Goal: Task Accomplishment & Management: Use online tool/utility

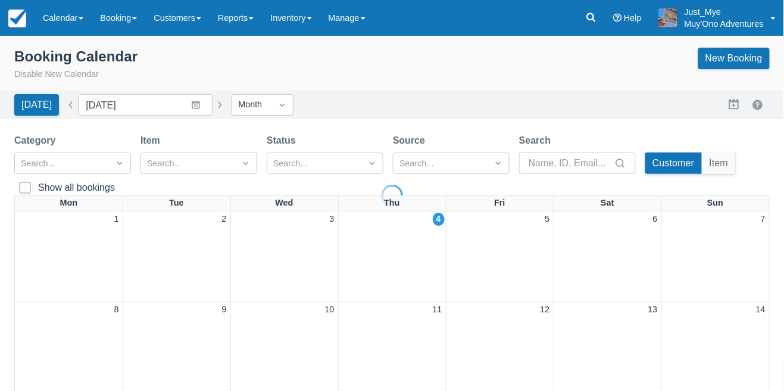
click at [48, 21] on div at bounding box center [392, 195] width 784 height 391
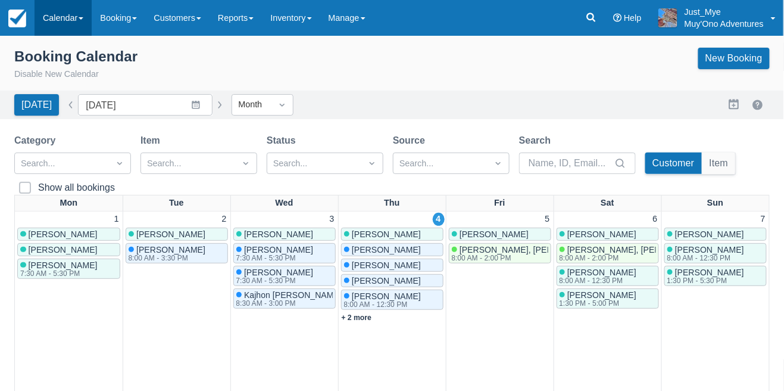
click at [59, 16] on link "Calendar" at bounding box center [63, 18] width 57 height 36
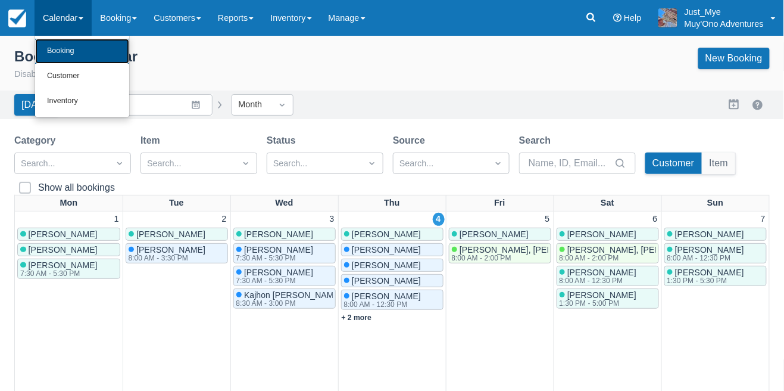
click at [56, 52] on link "Booking" at bounding box center [82, 51] width 94 height 25
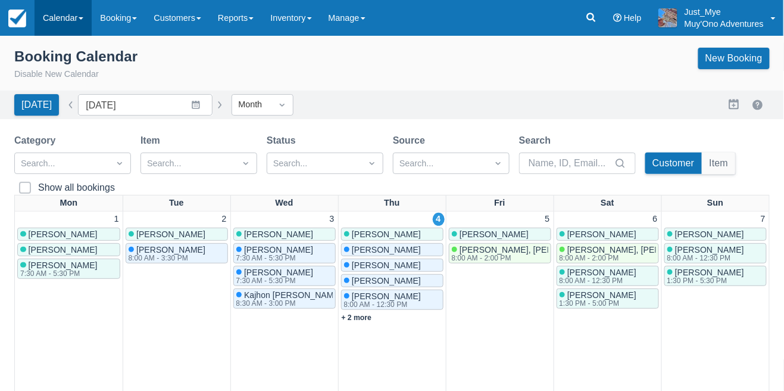
click at [60, 25] on link "Calendar" at bounding box center [63, 18] width 57 height 36
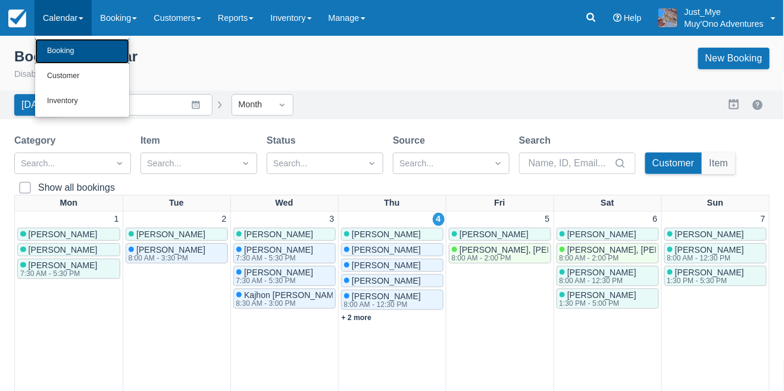
click at [54, 53] on link "Booking" at bounding box center [82, 51] width 94 height 25
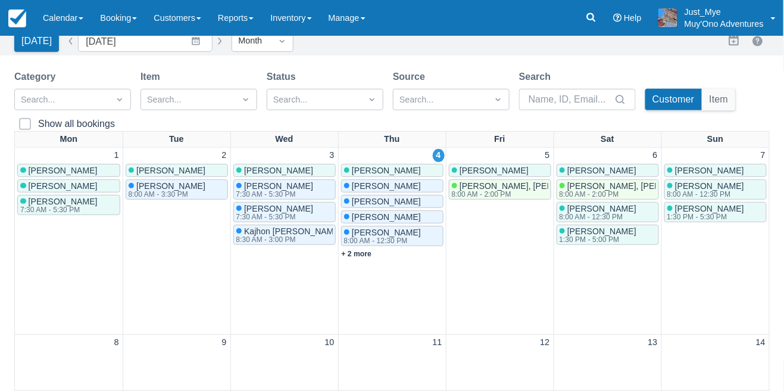
scroll to position [64, 0]
click at [462, 171] on span "[PERSON_NAME]" at bounding box center [494, 171] width 69 height 10
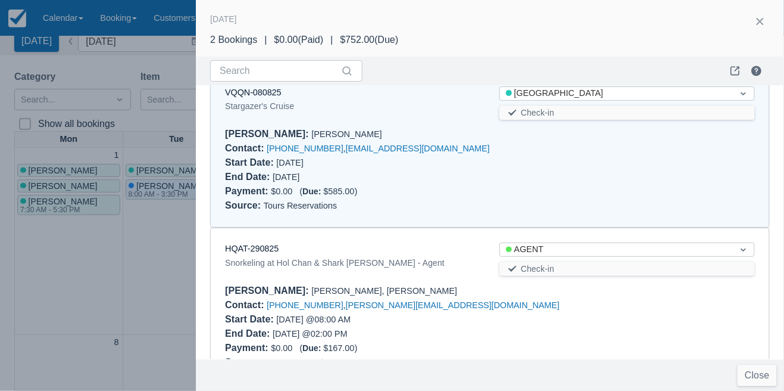
scroll to position [57, 0]
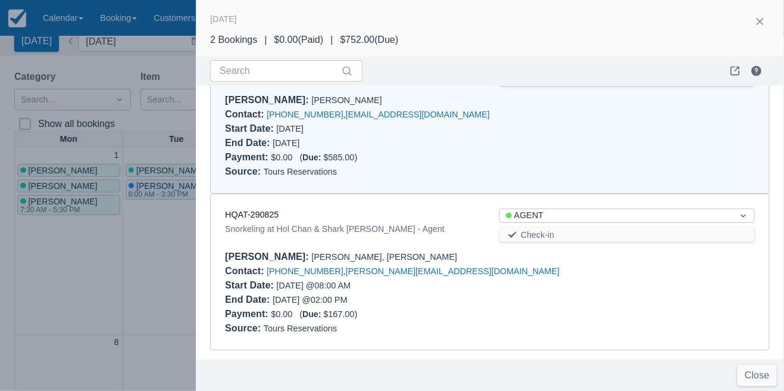
click at [110, 71] on div at bounding box center [392, 195] width 784 height 391
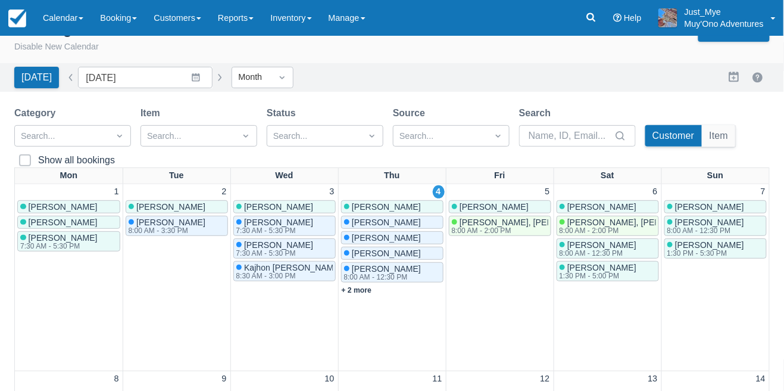
scroll to position [23, 0]
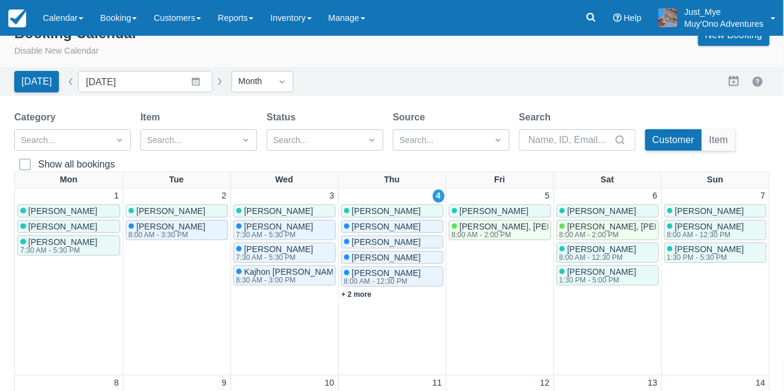
click at [567, 211] on span "[PERSON_NAME]" at bounding box center [601, 211] width 69 height 10
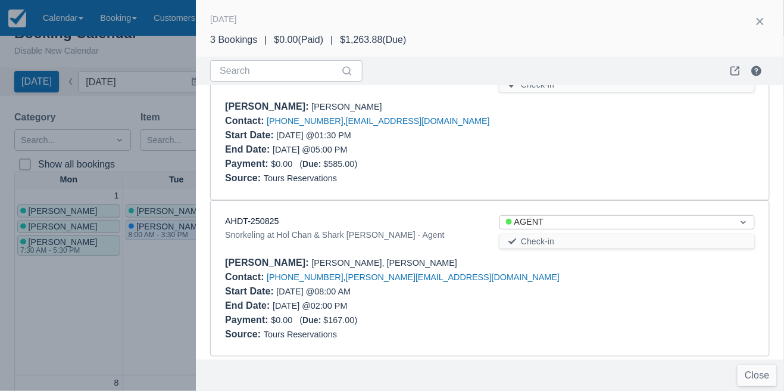
scroll to position [214, 0]
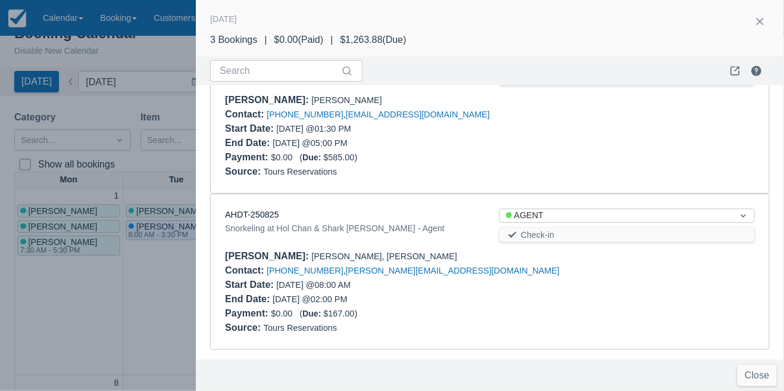
click at [174, 129] on div at bounding box center [392, 195] width 784 height 391
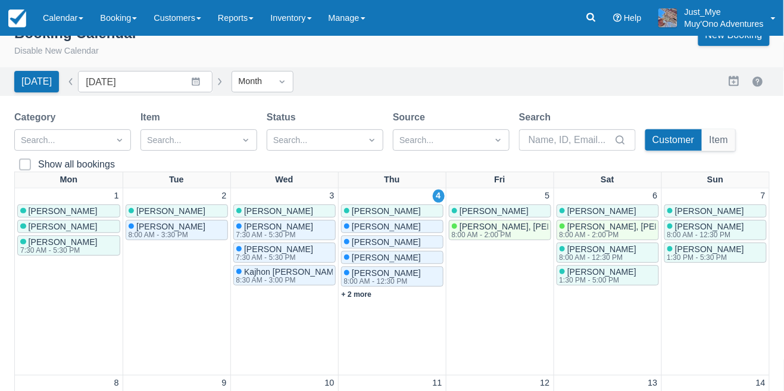
click at [563, 210] on div at bounding box center [563, 211] width 6 height 6
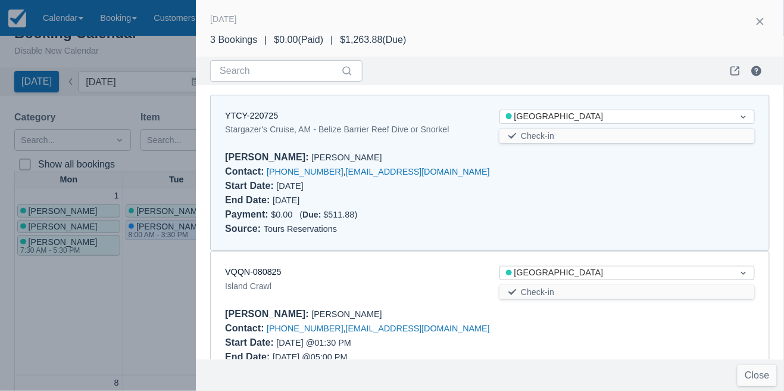
click at [144, 71] on div at bounding box center [392, 195] width 784 height 391
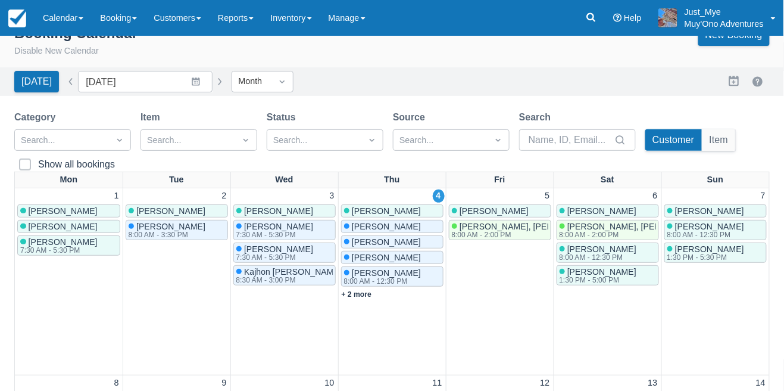
click at [675, 214] on span "[PERSON_NAME]" at bounding box center [709, 211] width 69 height 10
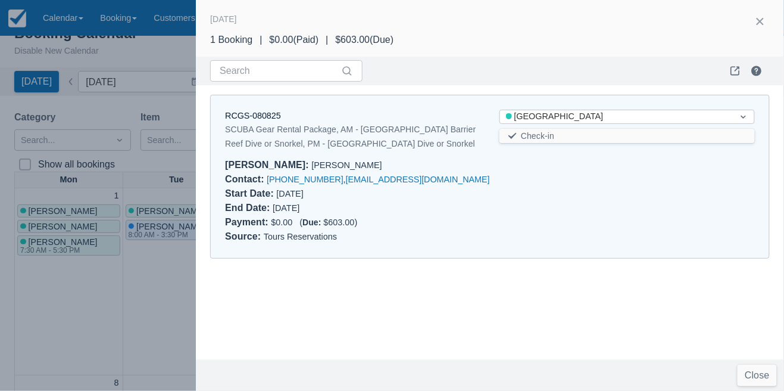
click at [185, 112] on div at bounding box center [392, 195] width 784 height 391
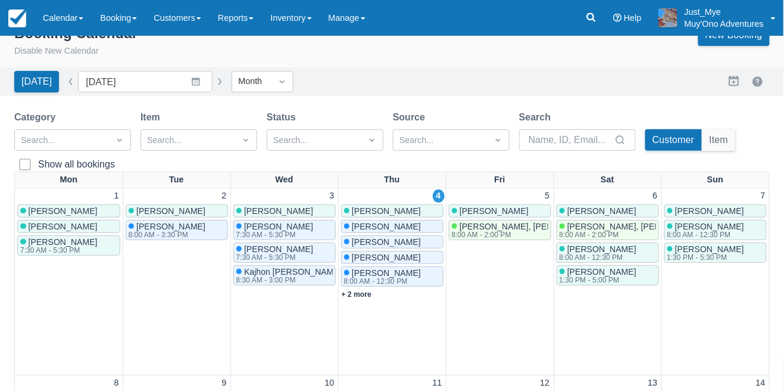
click at [678, 214] on span "[PERSON_NAME]" at bounding box center [709, 211] width 69 height 10
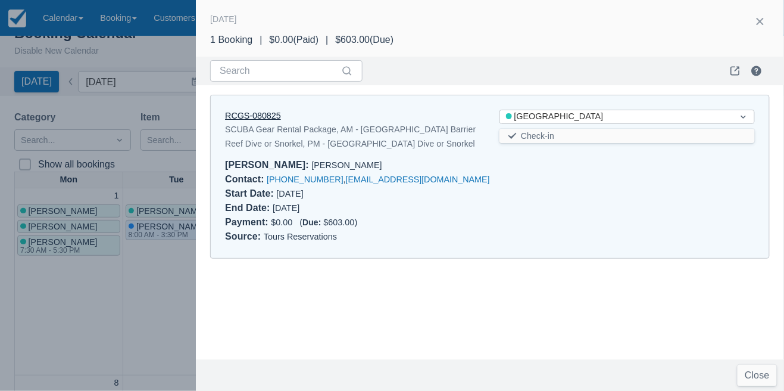
click at [235, 116] on link "RCGS-080825" at bounding box center [253, 116] width 56 height 10
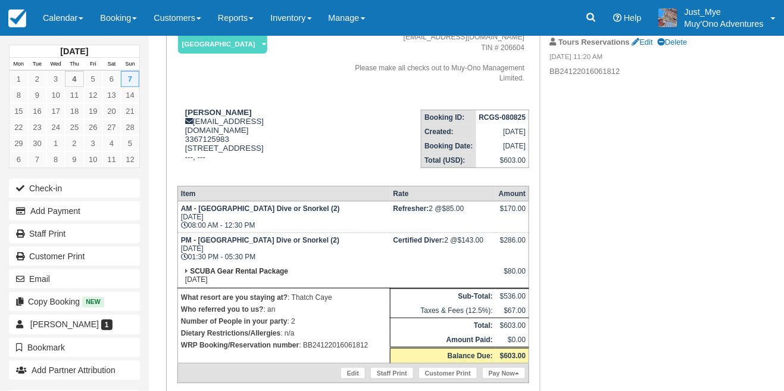
scroll to position [115, 0]
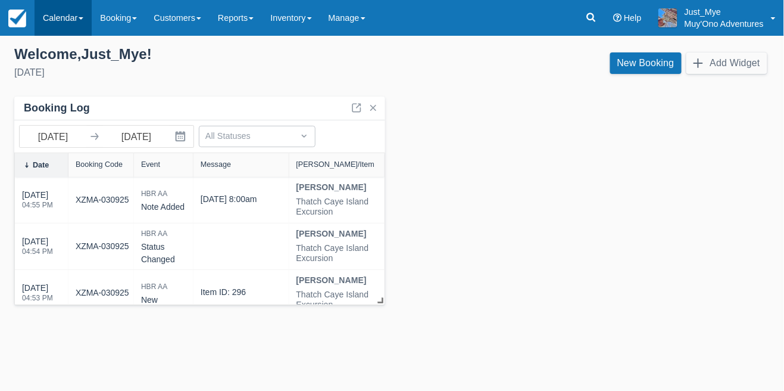
click at [52, 16] on link "Calendar" at bounding box center [63, 18] width 57 height 36
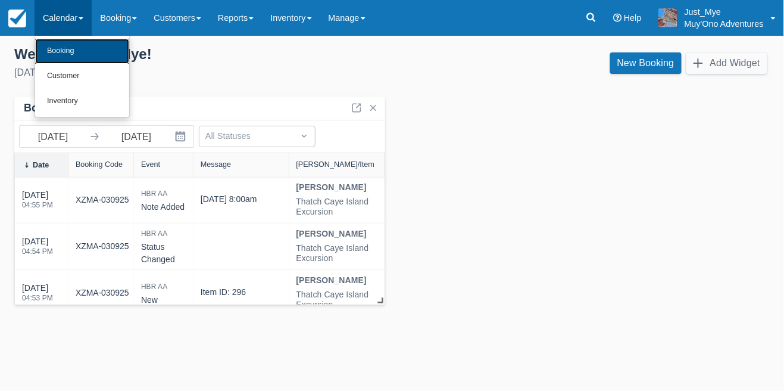
click at [63, 57] on link "Booking" at bounding box center [82, 51] width 94 height 25
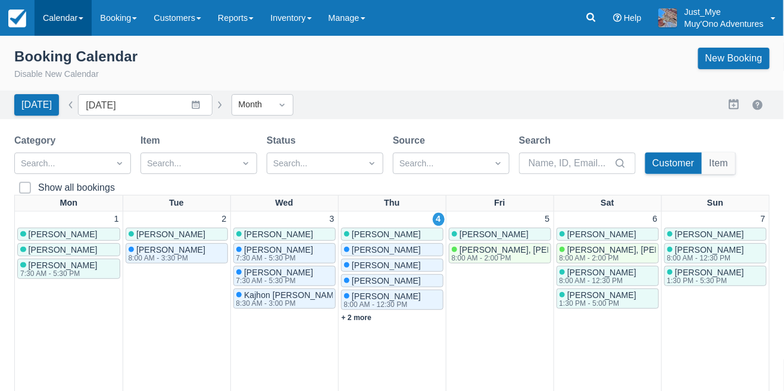
click at [66, 22] on link "Calendar" at bounding box center [63, 18] width 57 height 36
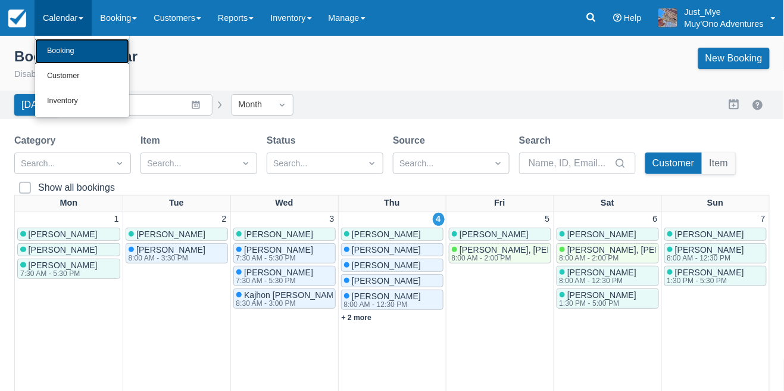
click at [92, 52] on link "Booking" at bounding box center [82, 51] width 94 height 25
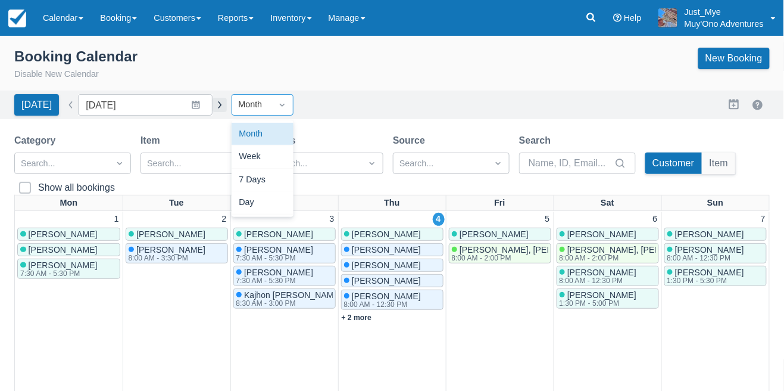
click at [227, 104] on button "button" at bounding box center [220, 105] width 14 height 14
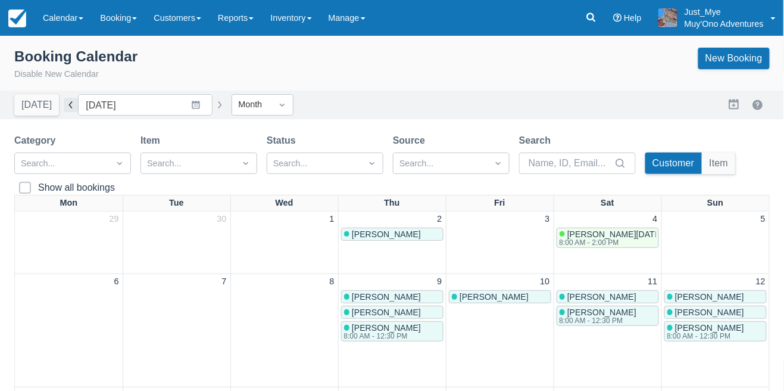
click at [66, 104] on button "button" at bounding box center [71, 105] width 14 height 14
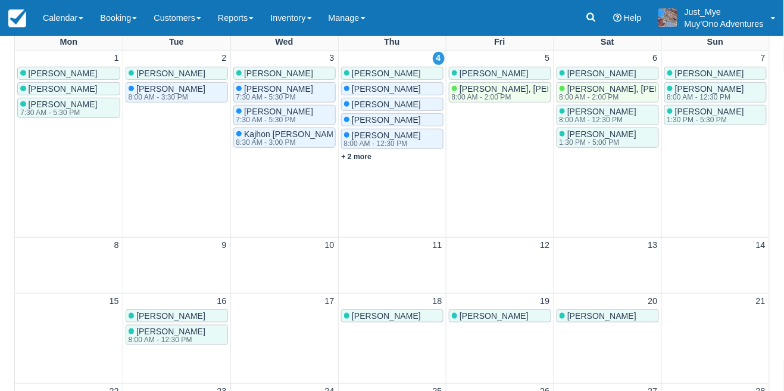
scroll to position [189, 0]
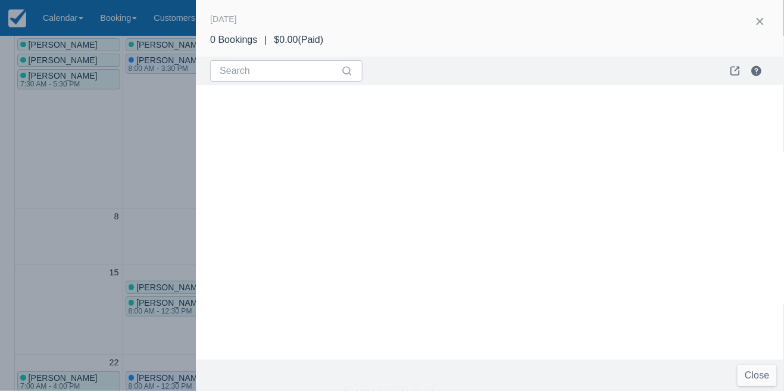
click at [151, 192] on div at bounding box center [392, 195] width 784 height 391
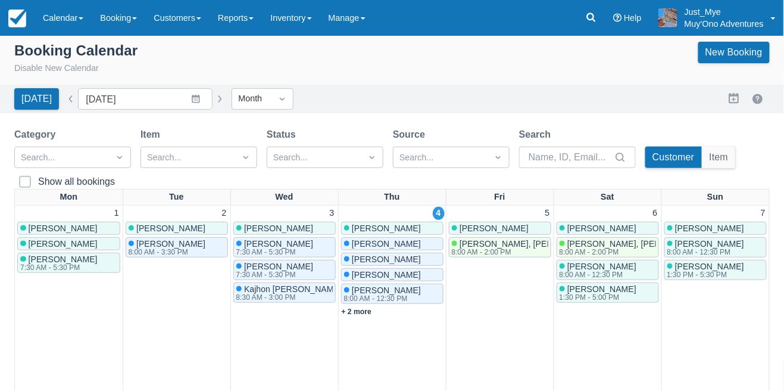
scroll to position [0, 0]
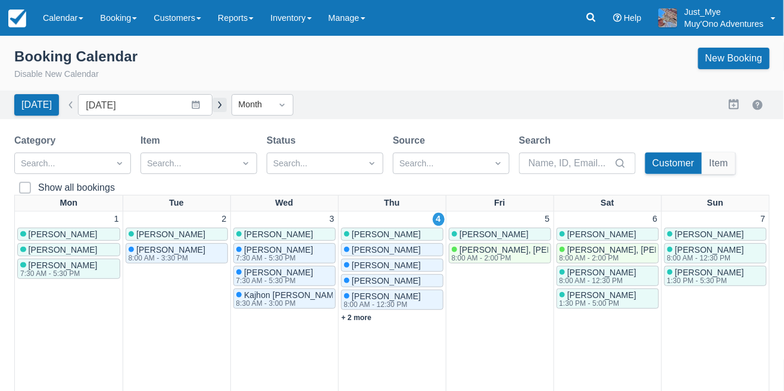
click at [227, 105] on button "button" at bounding box center [220, 105] width 14 height 14
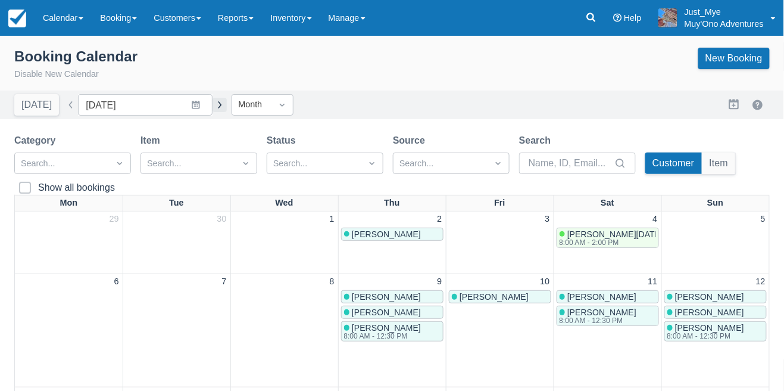
click at [227, 104] on button "button" at bounding box center [220, 105] width 14 height 14
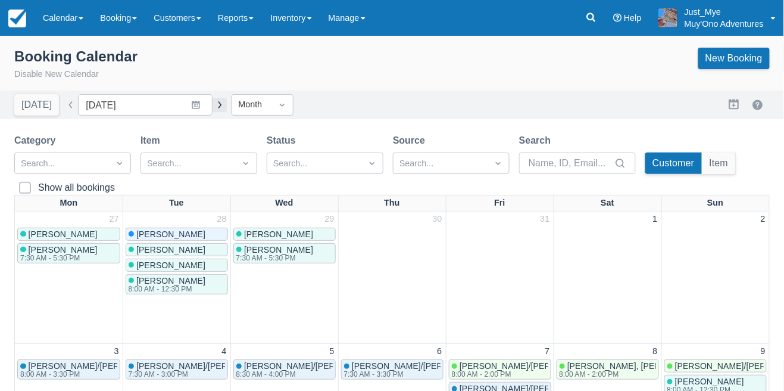
scroll to position [7, 0]
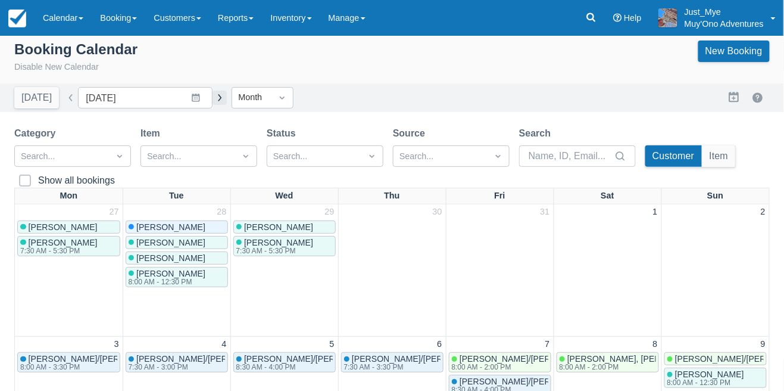
click at [227, 93] on button "button" at bounding box center [220, 98] width 14 height 14
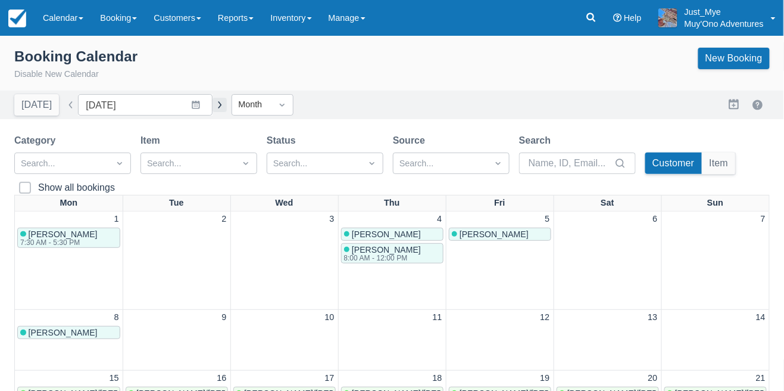
click at [227, 111] on button "button" at bounding box center [220, 105] width 14 height 14
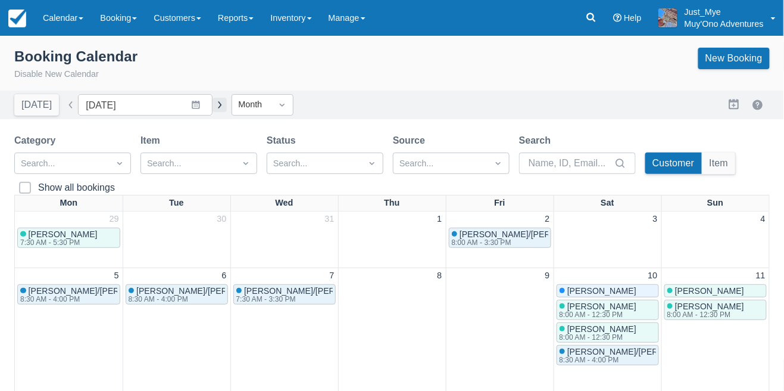
click at [227, 105] on button "button" at bounding box center [220, 105] width 14 height 14
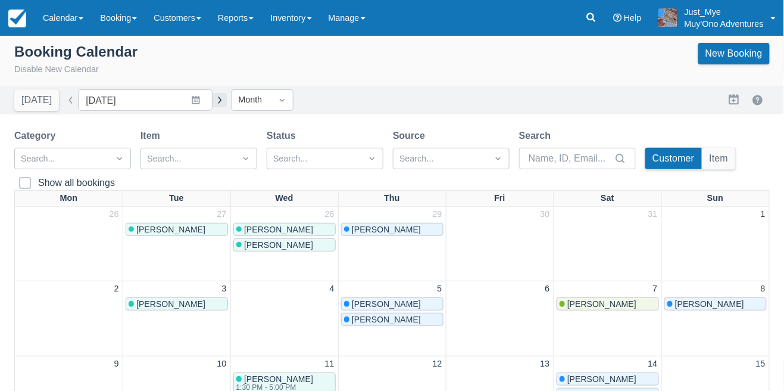
scroll to position [2, 0]
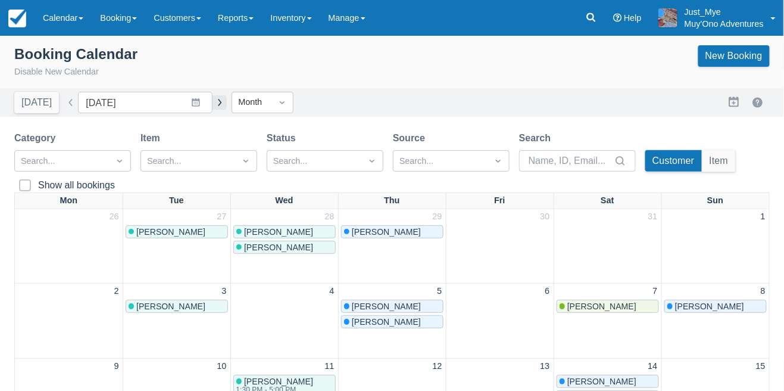
click at [227, 102] on button "button" at bounding box center [220, 102] width 14 height 14
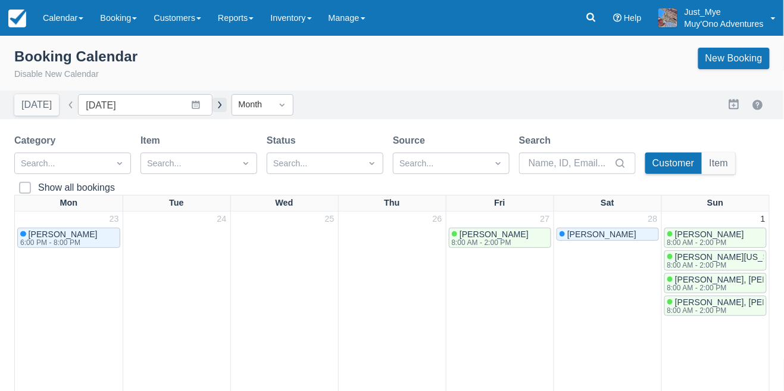
click at [227, 104] on button "button" at bounding box center [220, 105] width 14 height 14
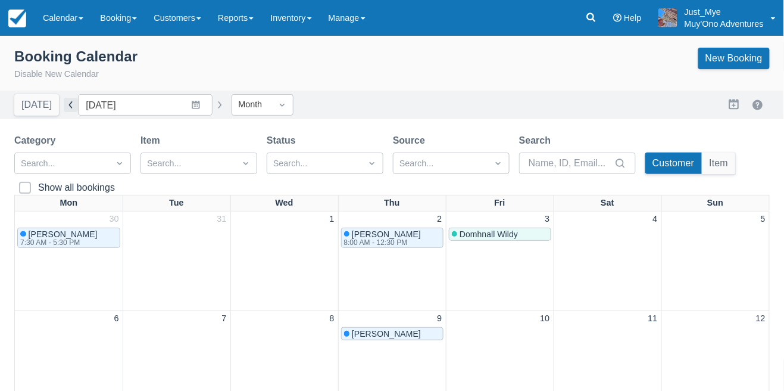
click at [64, 108] on button "button" at bounding box center [71, 105] width 14 height 14
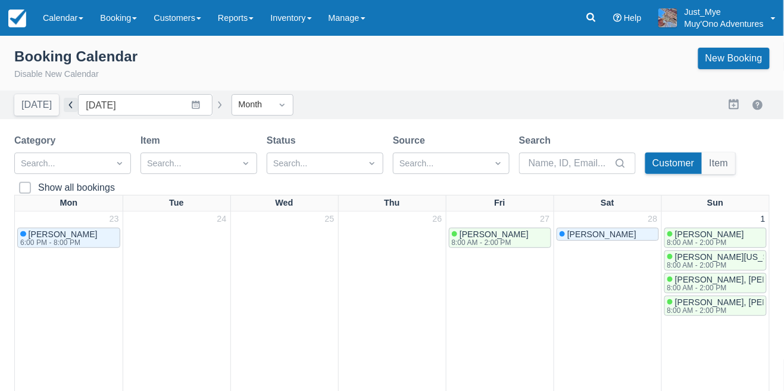
click at [64, 110] on button "button" at bounding box center [71, 105] width 14 height 14
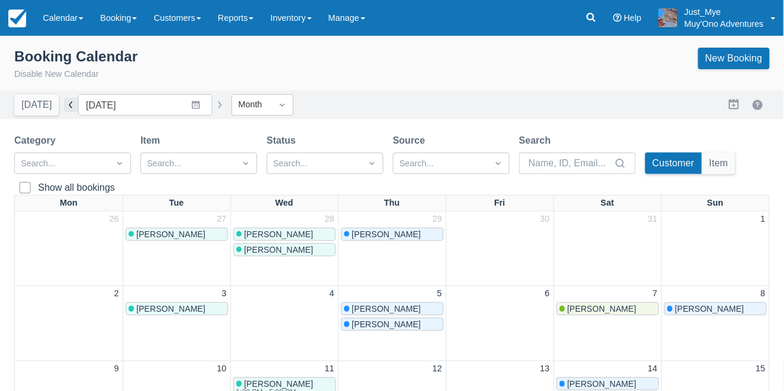
click at [64, 111] on button "button" at bounding box center [71, 105] width 14 height 14
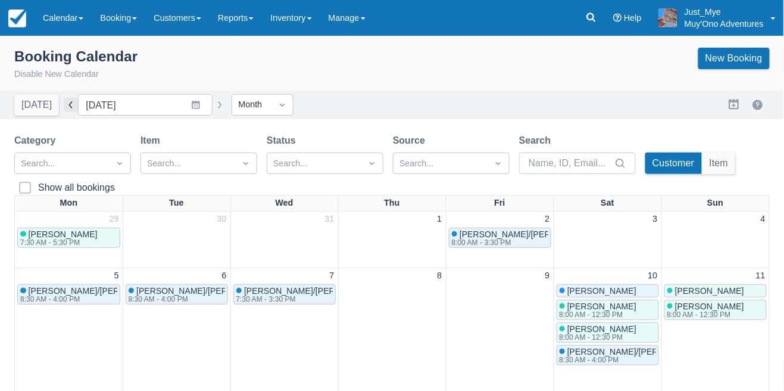
click at [68, 109] on button "button" at bounding box center [71, 105] width 14 height 14
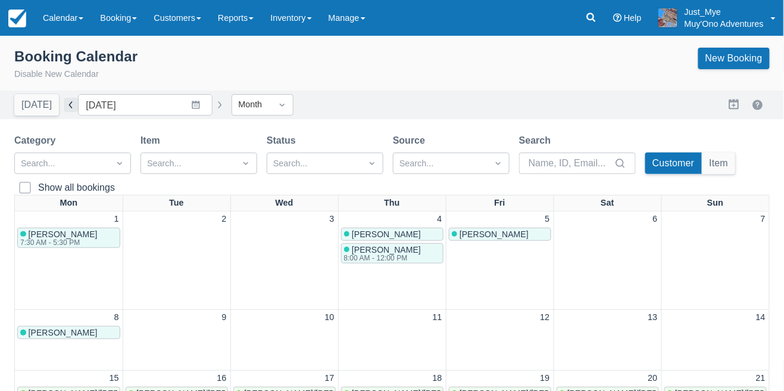
click at [68, 110] on button "button" at bounding box center [71, 105] width 14 height 14
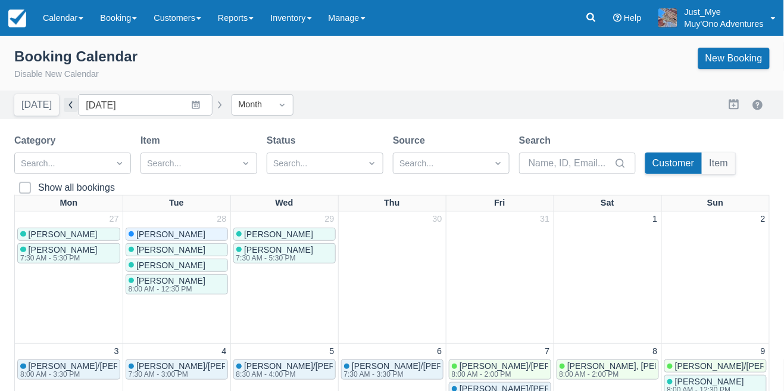
click at [65, 106] on button "button" at bounding box center [71, 105] width 14 height 14
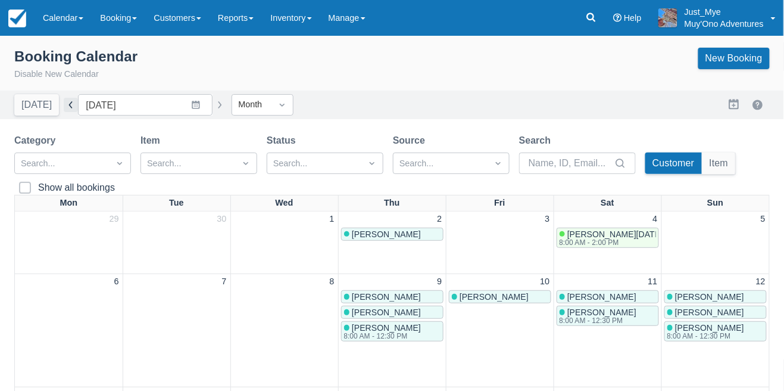
click at [64, 108] on button "button" at bounding box center [71, 105] width 14 height 14
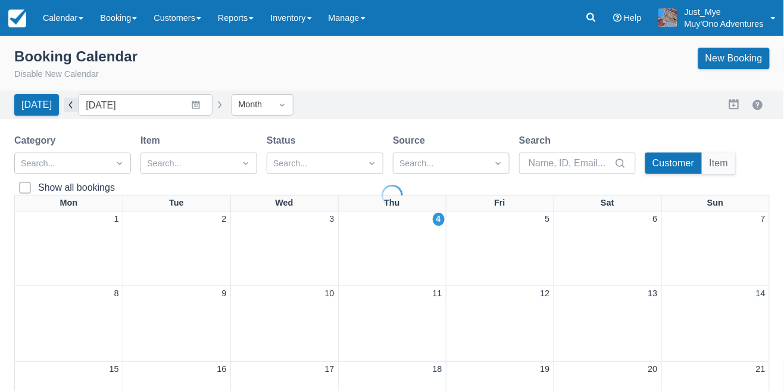
click at [64, 112] on div at bounding box center [392, 195] width 784 height 391
click at [64, 110] on button "button" at bounding box center [71, 105] width 14 height 14
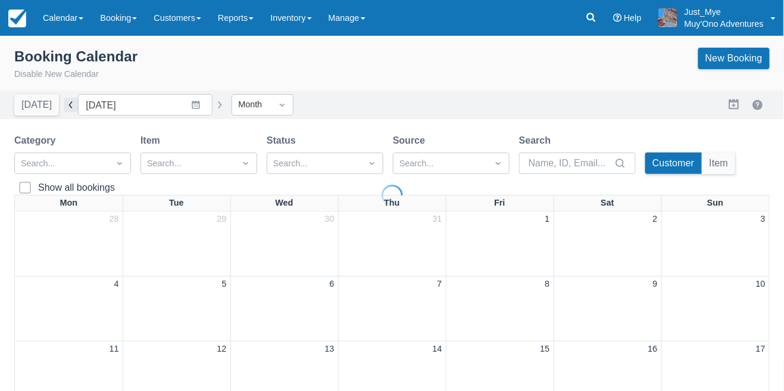
click at [61, 106] on div at bounding box center [392, 195] width 784 height 391
click at [64, 106] on button "button" at bounding box center [71, 105] width 14 height 14
click at [64, 105] on div at bounding box center [392, 195] width 784 height 391
click at [66, 105] on button "button" at bounding box center [71, 105] width 14 height 14
click at [64, 105] on div at bounding box center [392, 195] width 784 height 391
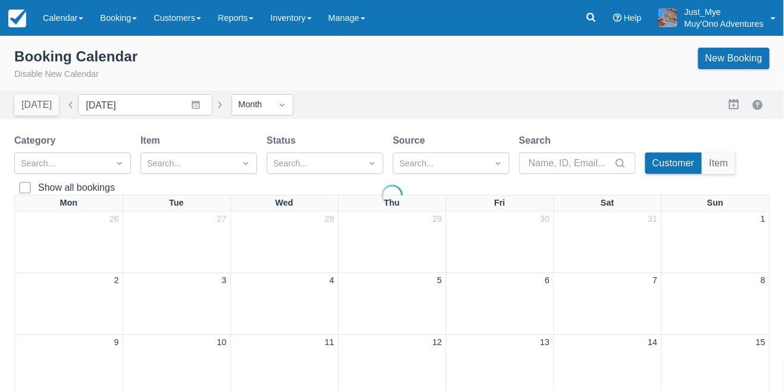
click at [64, 104] on div at bounding box center [392, 195] width 784 height 391
click at [66, 104] on button "button" at bounding box center [71, 105] width 14 height 14
click at [64, 102] on div at bounding box center [392, 195] width 784 height 391
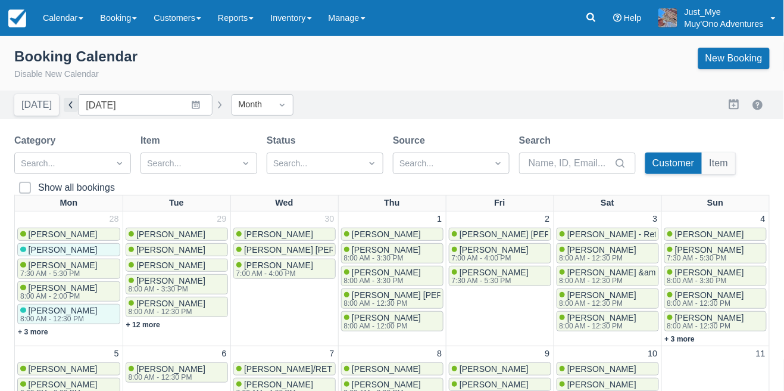
click at [66, 106] on button "button" at bounding box center [71, 105] width 14 height 14
click at [0, 0] on div at bounding box center [0, 0] width 0 height 0
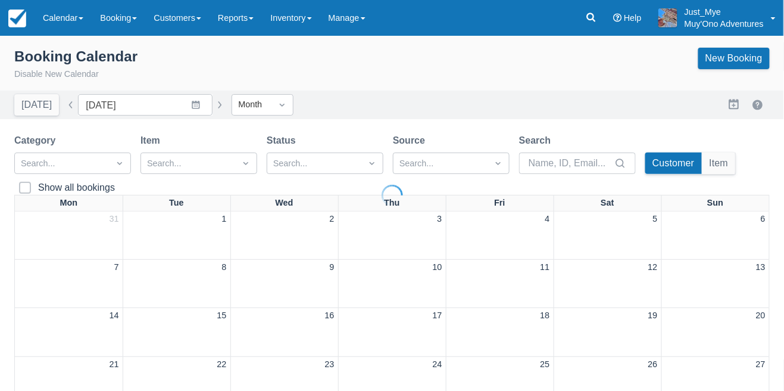
click at [64, 104] on button "button" at bounding box center [71, 105] width 14 height 14
click at [63, 104] on div at bounding box center [392, 195] width 784 height 391
click at [62, 104] on div at bounding box center [392, 195] width 784 height 391
click at [66, 104] on button "button" at bounding box center [71, 105] width 14 height 14
click at [62, 103] on div at bounding box center [392, 195] width 784 height 391
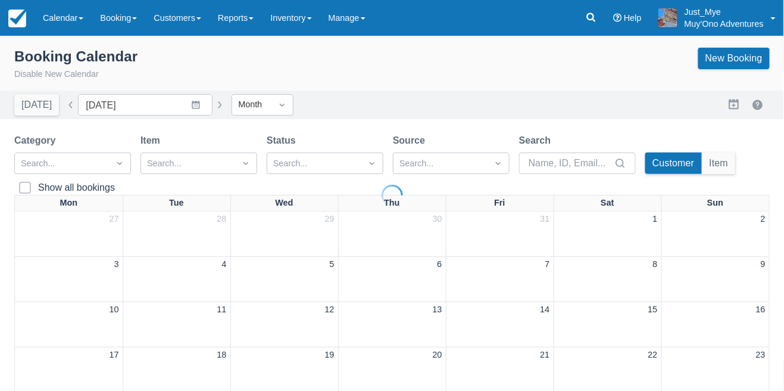
click at [62, 103] on div at bounding box center [392, 195] width 784 height 391
click at [64, 103] on button "button" at bounding box center [71, 105] width 14 height 14
click at [62, 104] on div at bounding box center [392, 195] width 784 height 391
click at [64, 104] on button "button" at bounding box center [71, 105] width 14 height 14
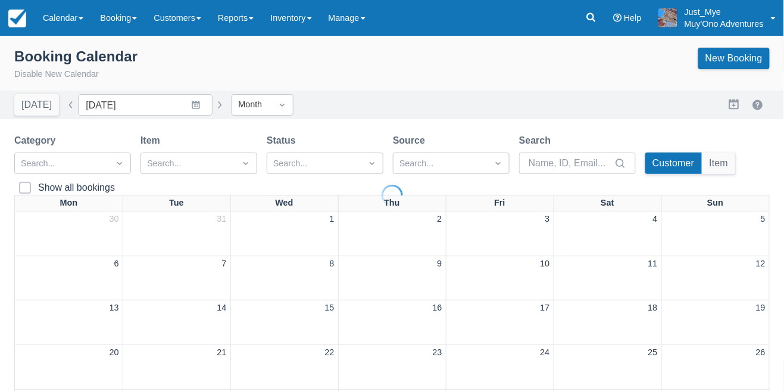
click at [62, 104] on div at bounding box center [392, 195] width 784 height 391
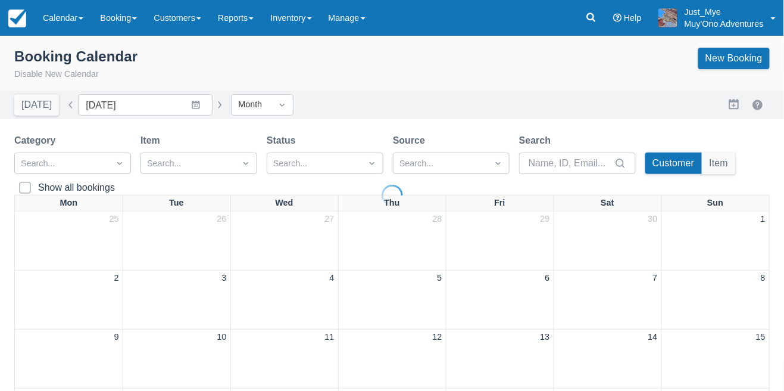
click at [62, 105] on div at bounding box center [392, 195] width 784 height 391
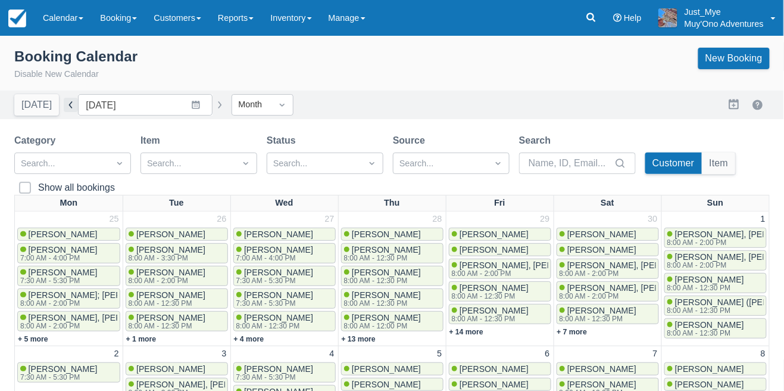
click at [66, 105] on button "button" at bounding box center [71, 105] width 14 height 14
click at [0, 0] on div at bounding box center [0, 0] width 0 height 0
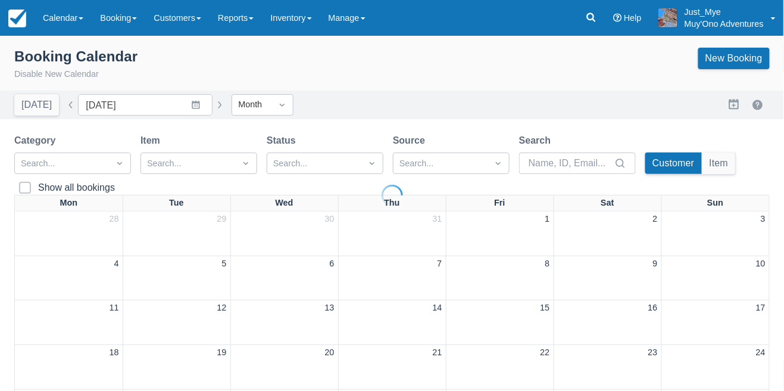
click at [64, 105] on button "button" at bounding box center [71, 105] width 14 height 14
click at [60, 105] on div at bounding box center [392, 195] width 784 height 391
click at [61, 105] on div at bounding box center [392, 195] width 784 height 391
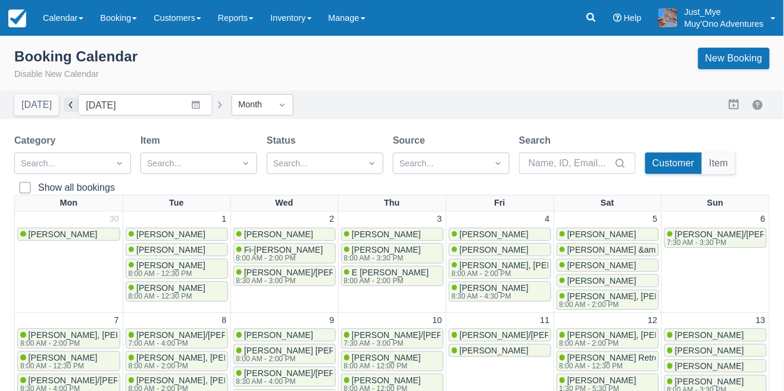
click at [64, 107] on button "button" at bounding box center [71, 105] width 14 height 14
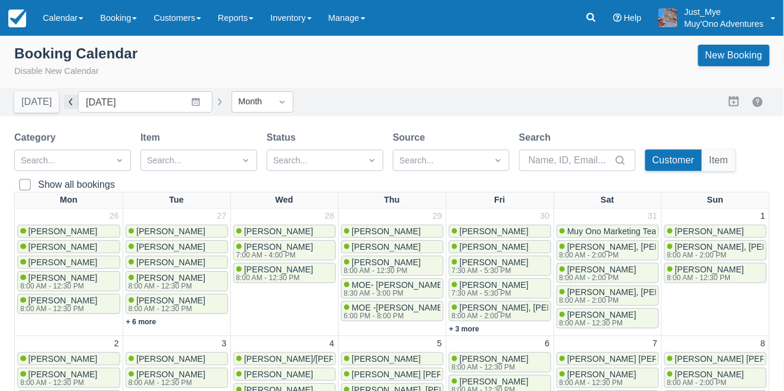
scroll to position [2, 0]
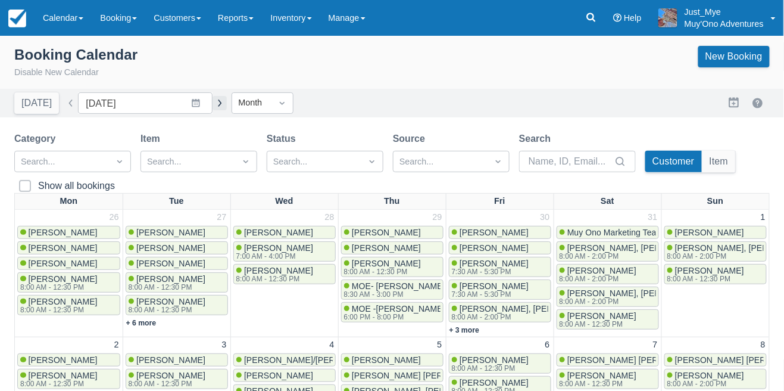
click at [227, 107] on button "button" at bounding box center [220, 103] width 14 height 14
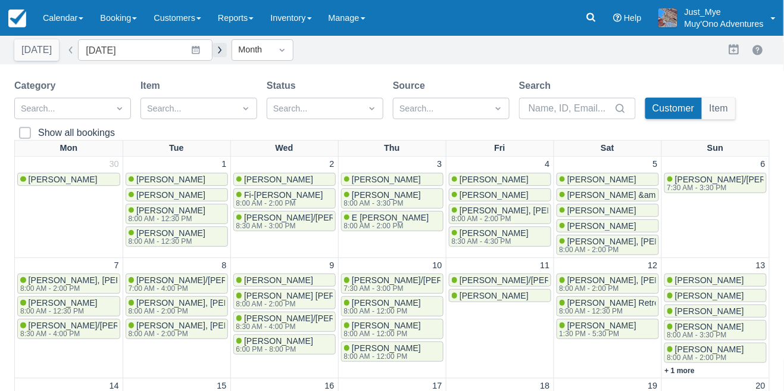
scroll to position [52, 0]
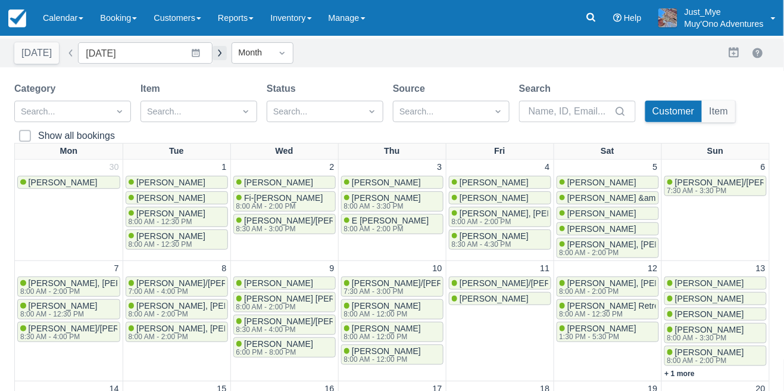
click at [227, 56] on button "button" at bounding box center [220, 53] width 14 height 14
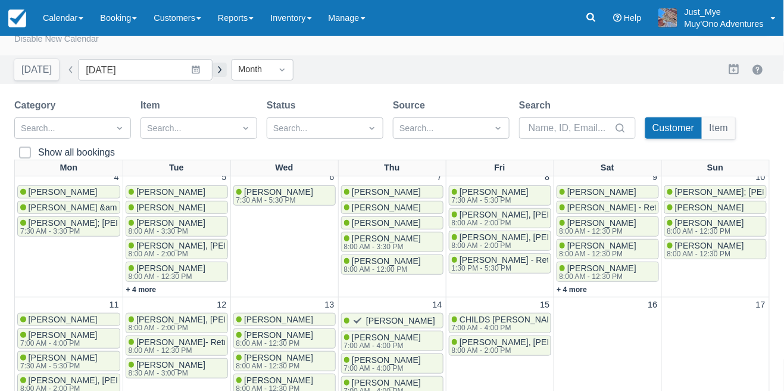
scroll to position [35, 0]
click at [227, 73] on button "button" at bounding box center [220, 70] width 14 height 14
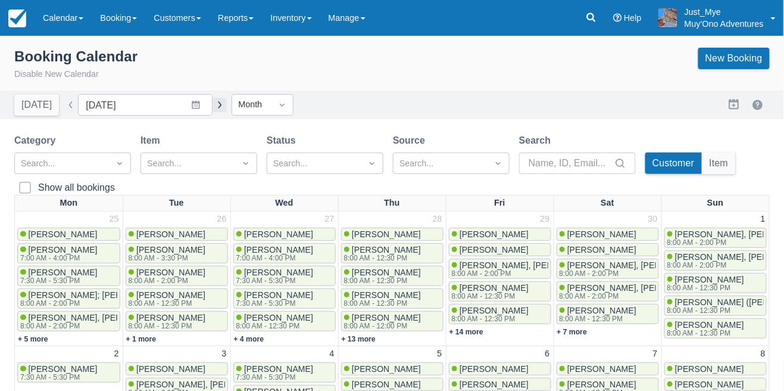
click at [227, 109] on button "button" at bounding box center [220, 105] width 14 height 14
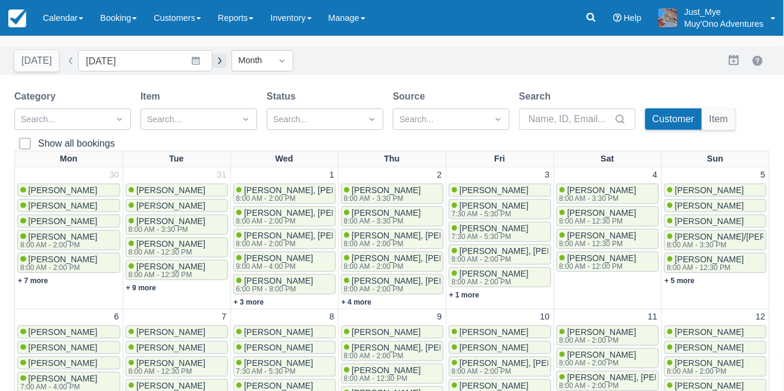
scroll to position [42, 0]
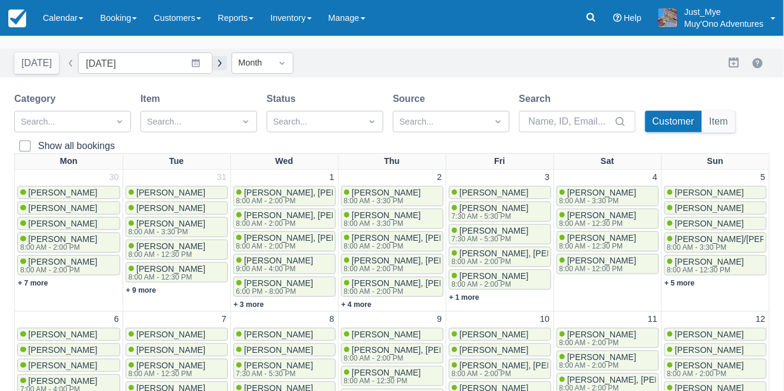
click at [227, 63] on button "button" at bounding box center [220, 63] width 14 height 14
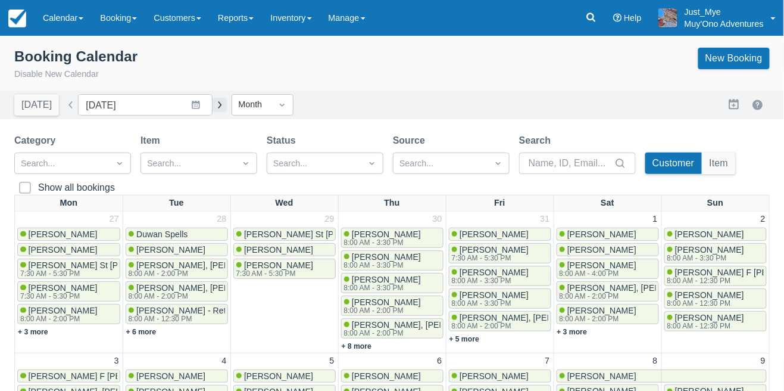
click at [221, 105] on button "button" at bounding box center [220, 105] width 14 height 14
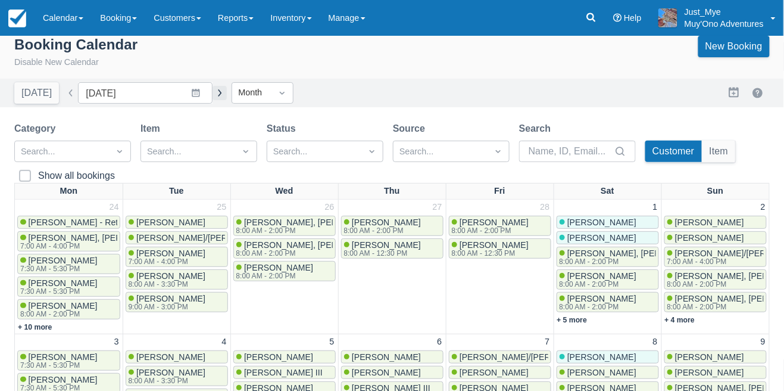
click at [227, 93] on button "button" at bounding box center [220, 93] width 14 height 14
type input "April 2025"
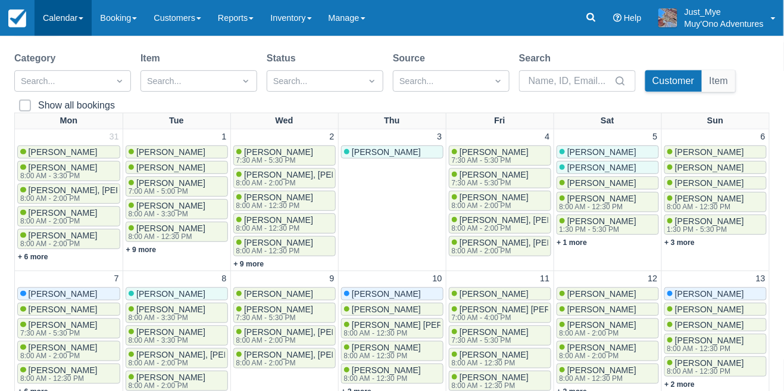
click at [67, 29] on link "Calendar" at bounding box center [63, 18] width 57 height 36
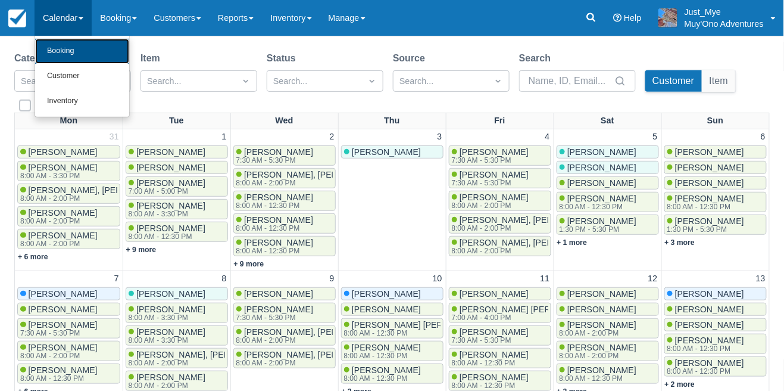
click at [60, 54] on link "Booking" at bounding box center [82, 51] width 94 height 25
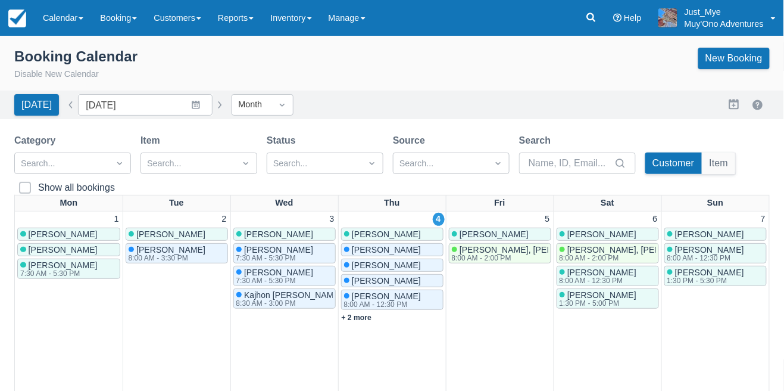
click at [73, 27] on link "Calendar" at bounding box center [63, 18] width 57 height 36
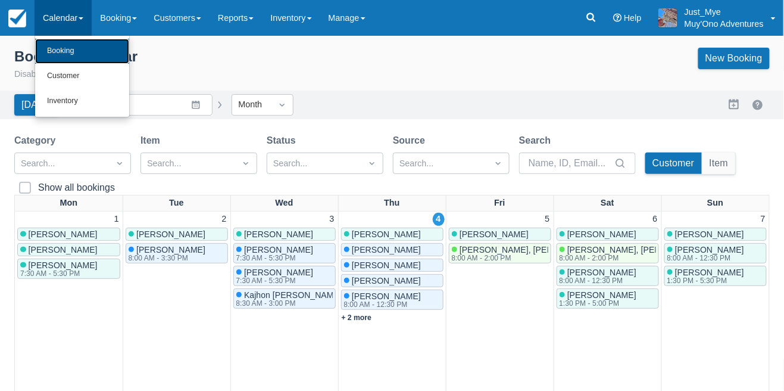
click at [54, 53] on link "Booking" at bounding box center [82, 51] width 94 height 25
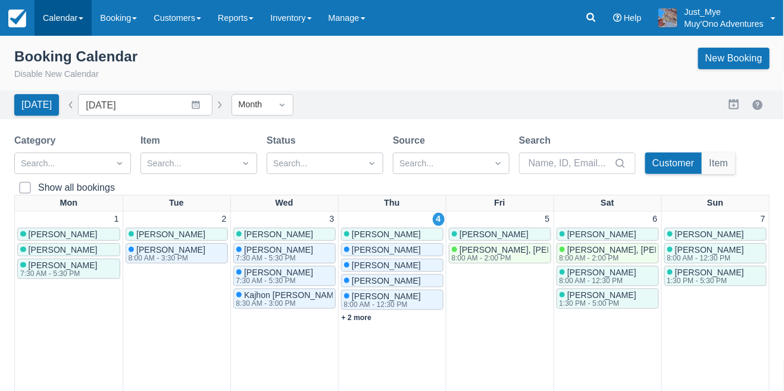
click at [69, 30] on link "Calendar" at bounding box center [63, 18] width 57 height 36
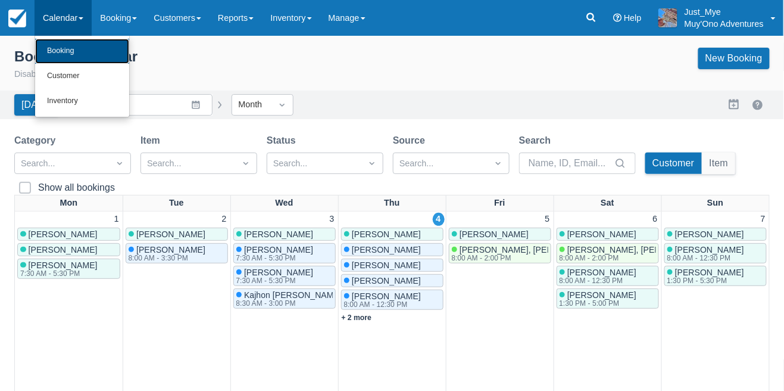
click at [58, 49] on link "Booking" at bounding box center [82, 51] width 94 height 25
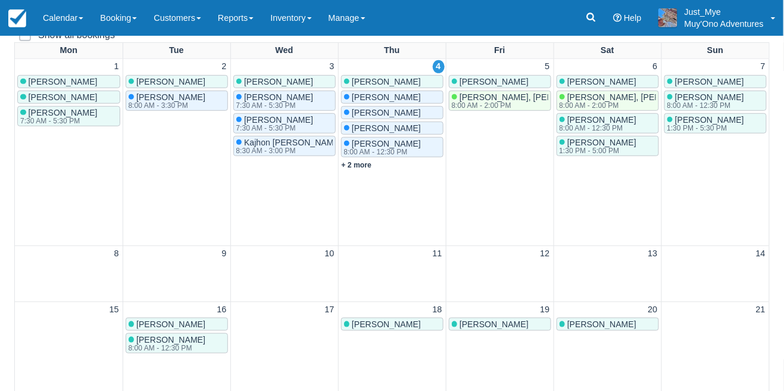
scroll to position [155, 0]
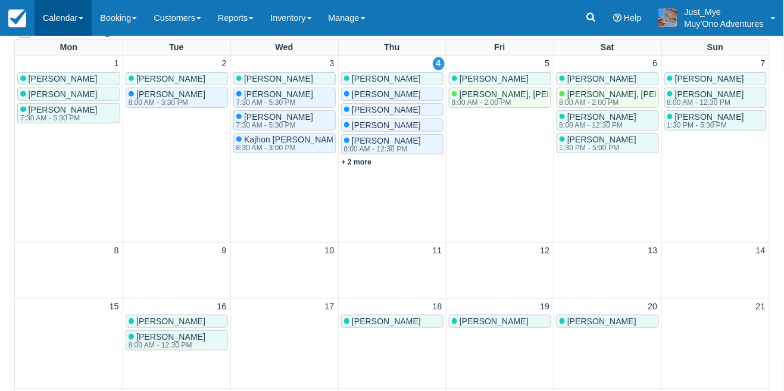
click at [67, 26] on link "Calendar" at bounding box center [63, 18] width 57 height 36
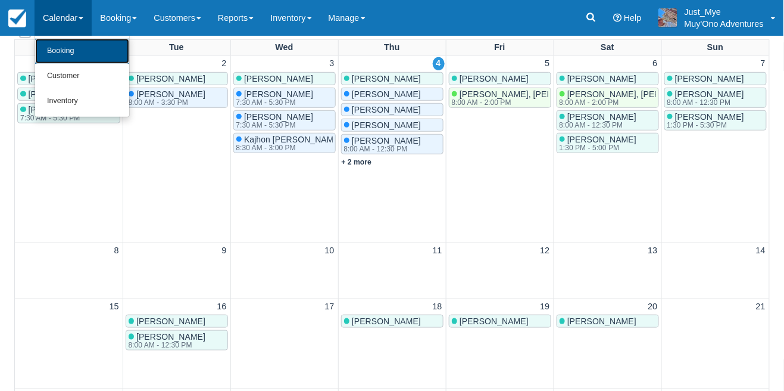
click at [57, 52] on link "Booking" at bounding box center [82, 51] width 94 height 25
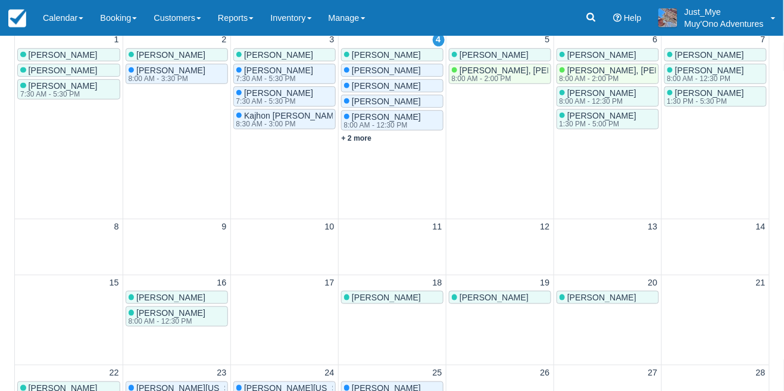
scroll to position [213, 0]
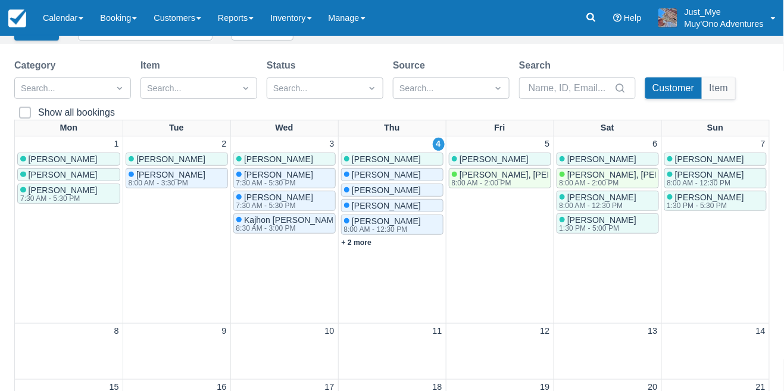
scroll to position [75, 0]
click at [298, 289] on div "3 [PERSON_NAME] [PERSON_NAME] 7:30 AM - 5:30 PM [PERSON_NAME] 7:30 AM - 5:30 PM…" at bounding box center [284, 230] width 105 height 184
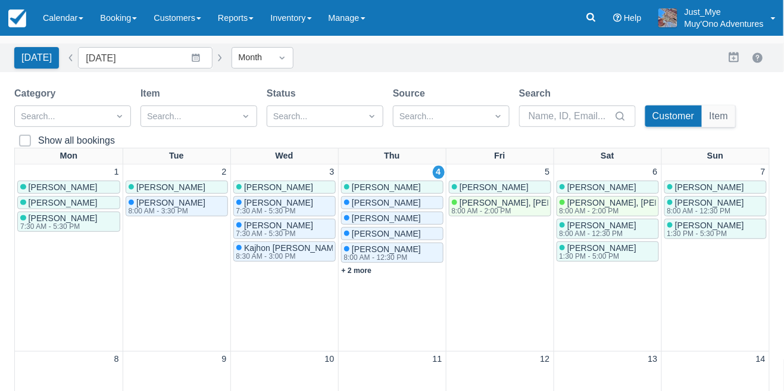
scroll to position [45, 0]
